Goal: Task Accomplishment & Management: Manage account settings

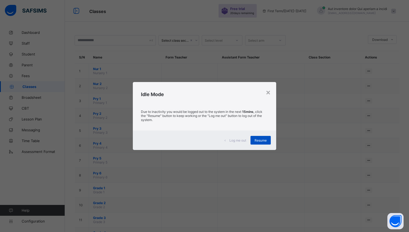
click at [264, 140] on span "Resume" at bounding box center [260, 140] width 12 height 4
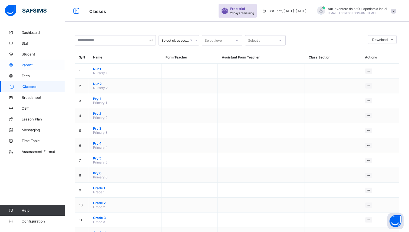
click at [40, 65] on span "Parent" at bounding box center [43, 65] width 43 height 4
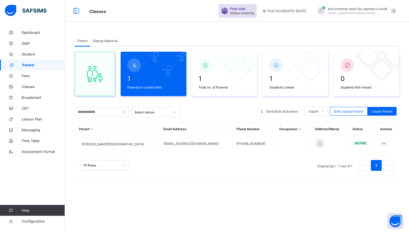
click at [91, 129] on icon at bounding box center [91, 129] width 5 height 4
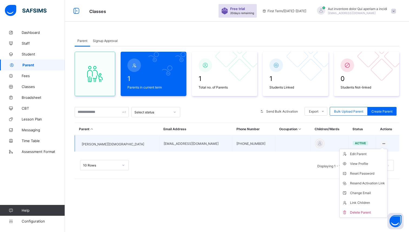
click at [381, 142] on icon at bounding box center [383, 143] width 5 height 4
click at [350, 164] on div "View Profile" at bounding box center [367, 163] width 35 height 5
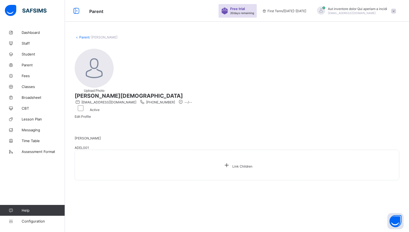
click at [118, 133] on div at bounding box center [237, 133] width 324 height 0
click at [91, 114] on div "Edit Profile" at bounding box center [83, 116] width 16 height 4
select select "**"
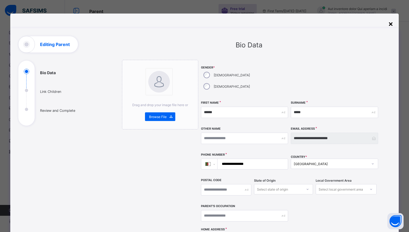
click at [390, 27] on div "×" at bounding box center [390, 23] width 5 height 9
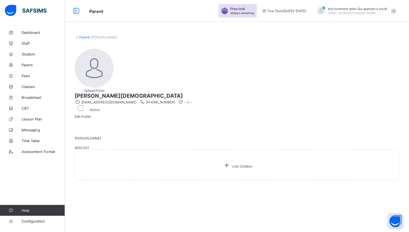
click at [362, 10] on span "Aut inventore dolor Qui aperiam a incidi" at bounding box center [357, 9] width 59 height 4
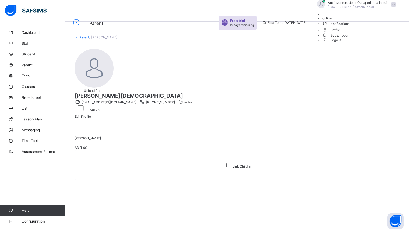
click at [370, 26] on span "Notifications" at bounding box center [360, 23] width 76 height 6
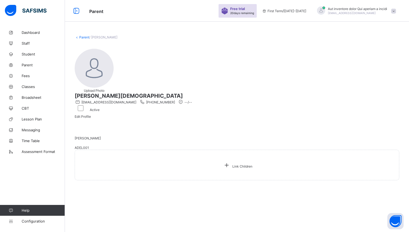
click at [391, 11] on span at bounding box center [393, 11] width 5 height 5
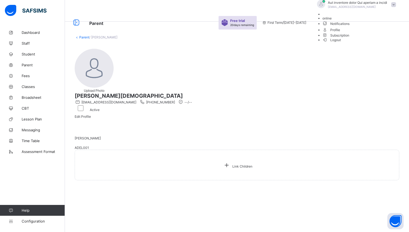
click at [370, 26] on span "Notifications" at bounding box center [360, 23] width 76 height 6
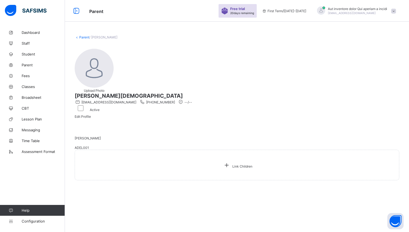
click at [137, 147] on div "[PERSON_NAME] ADEL001" at bounding box center [237, 141] width 324 height 16
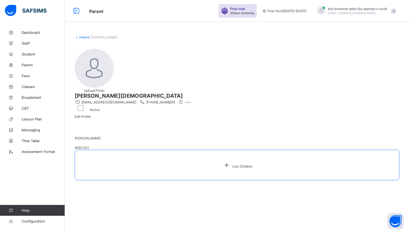
click at [192, 155] on div "Link Children" at bounding box center [237, 164] width 324 height 31
click at [221, 161] on icon at bounding box center [226, 165] width 10 height 8
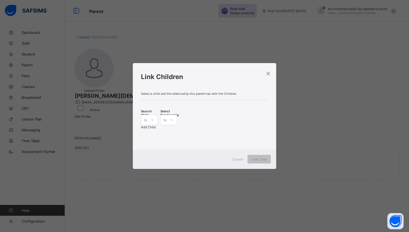
click at [147, 117] on div "Select..." at bounding box center [144, 120] width 6 height 8
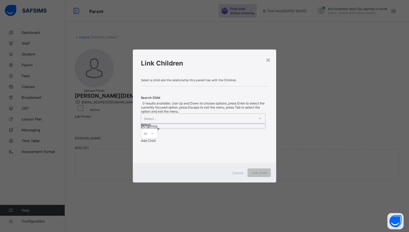
click at [255, 122] on div at bounding box center [259, 118] width 9 height 9
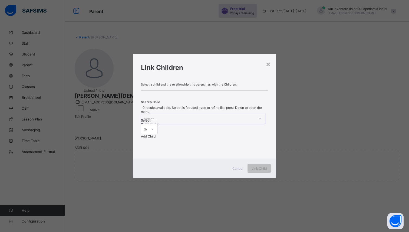
click at [147, 125] on div "Select..." at bounding box center [144, 129] width 6 height 8
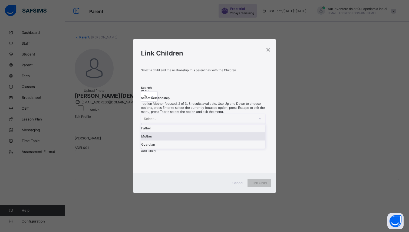
click at [197, 140] on div "Mother" at bounding box center [203, 136] width 124 height 8
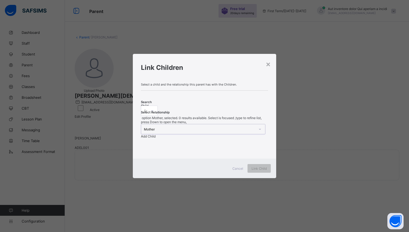
click at [157, 115] on div at bounding box center [152, 110] width 9 height 9
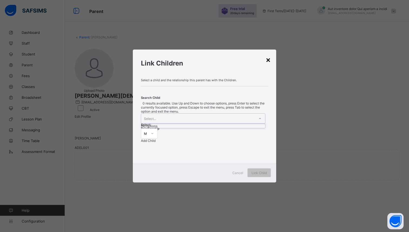
click at [268, 64] on div "×" at bounding box center [267, 59] width 5 height 9
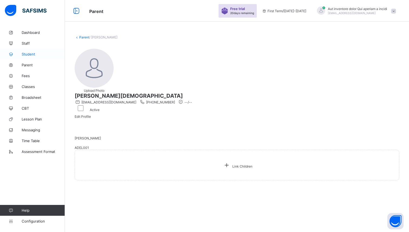
click at [24, 58] on link "Student" at bounding box center [32, 54] width 65 height 11
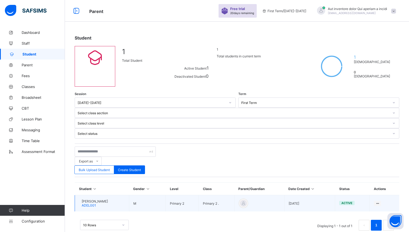
click at [378, 195] on td "View Profile Edit Student Link Parent/Guardian Delete Student" at bounding box center [384, 203] width 29 height 16
click at [376, 208] on ul "View Profile Edit Student Link Parent/Guardian Delete Student" at bounding box center [358, 227] width 45 height 39
click at [359, 211] on div "View Profile" at bounding box center [362, 213] width 32 height 5
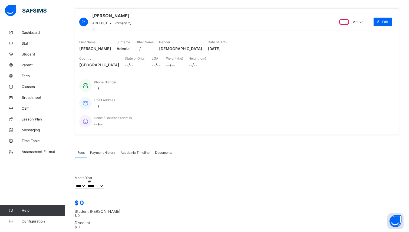
scroll to position [63, 0]
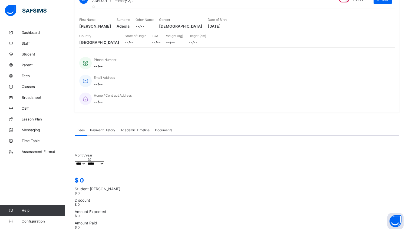
click at [111, 124] on div "Payment History" at bounding box center [102, 129] width 31 height 11
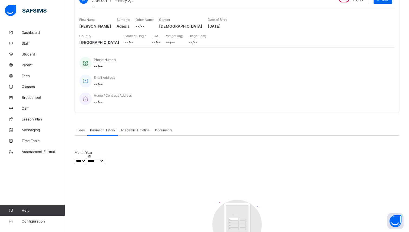
click at [138, 128] on span "Academic Timeline" at bounding box center [135, 130] width 29 height 4
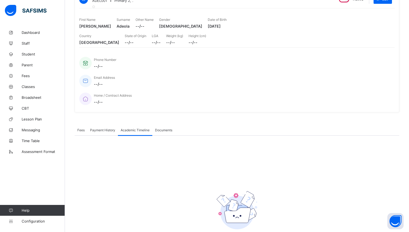
click at [164, 128] on span "Documents" at bounding box center [163, 130] width 17 height 4
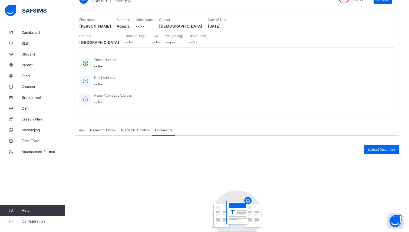
click at [123, 124] on div "Academic Timeline" at bounding box center [135, 129] width 34 height 11
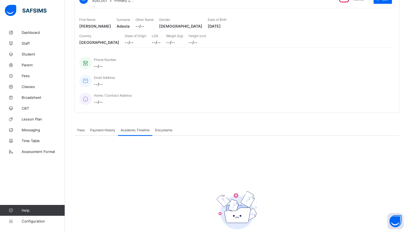
click at [100, 128] on span "Payment History" at bounding box center [102, 130] width 25 height 4
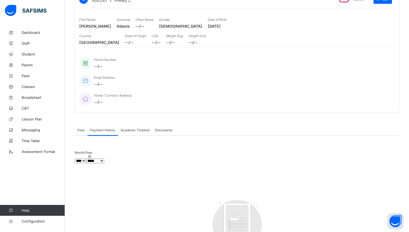
click at [74, 116] on div "× Delete Document This action would delete the document with name: from the sys…" at bounding box center [237, 126] width 344 height 324
click at [78, 124] on div "Fees" at bounding box center [81, 129] width 13 height 11
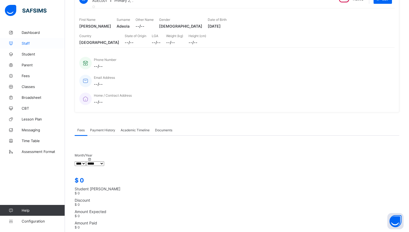
click at [30, 42] on span "Staff" at bounding box center [43, 43] width 43 height 4
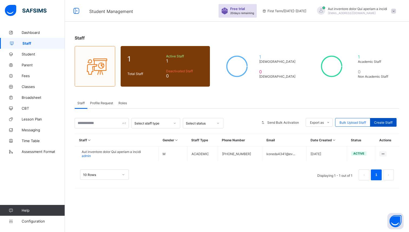
click at [385, 123] on span "Create Staff" at bounding box center [383, 122] width 18 height 4
select select "**"
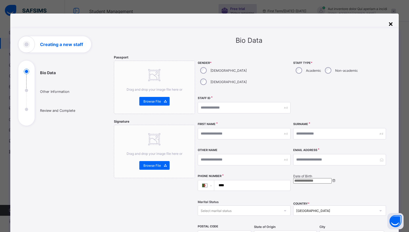
click at [389, 24] on div "×" at bounding box center [390, 23] width 5 height 9
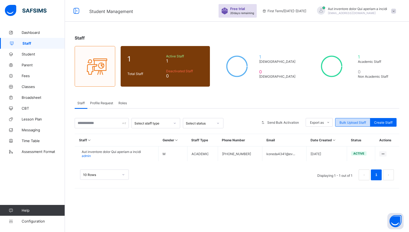
click at [347, 123] on span "Bulk Upload Staff" at bounding box center [352, 122] width 26 height 4
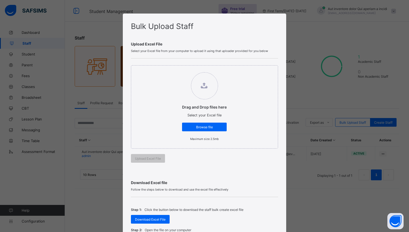
click at [315, 39] on div "Bulk Upload Staff Upload Excel File Select your Excel file from your computer t…" at bounding box center [204, 116] width 409 height 232
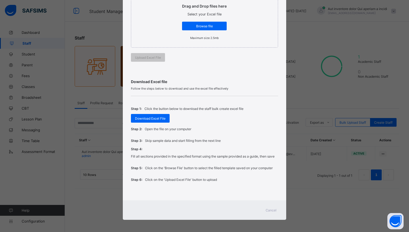
click at [267, 208] on span "Cancel" at bounding box center [270, 210] width 11 height 4
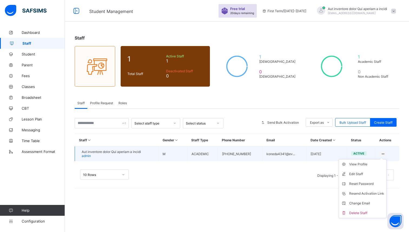
click at [382, 159] on ul "View Profile Edit Staff Reset Password Resend Activation Link Change Email Dele…" at bounding box center [362, 188] width 48 height 59
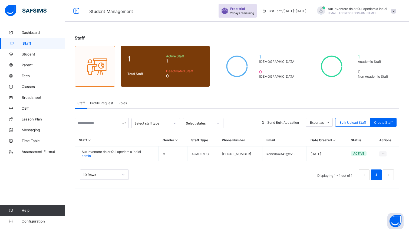
click at [367, 106] on div "Staff Profile Request Roles" at bounding box center [237, 102] width 324 height 11
click at [301, 12] on span "First Term / [DATE]-[DATE]" at bounding box center [284, 11] width 44 height 4
click at [328, 13] on span "[EMAIL_ADDRESS][DOMAIN_NAME]" at bounding box center [352, 12] width 48 height 3
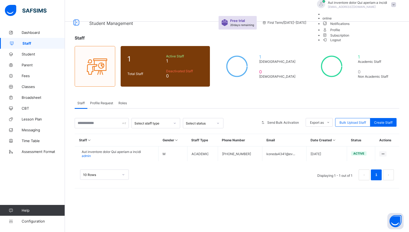
click at [368, 33] on span "Profile" at bounding box center [360, 29] width 76 height 6
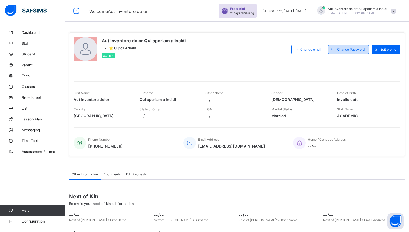
click at [350, 49] on span "Change Password" at bounding box center [351, 49] width 28 height 4
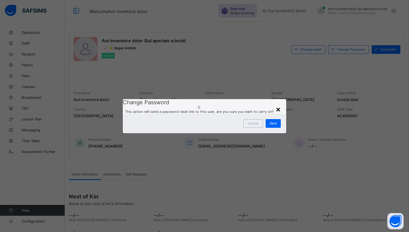
click at [278, 104] on div "×" at bounding box center [277, 108] width 5 height 9
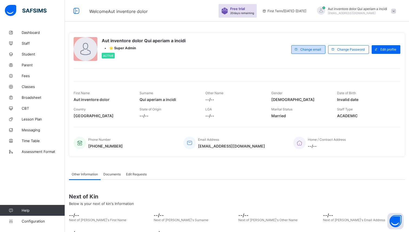
click at [309, 51] on div "Change email" at bounding box center [308, 49] width 34 height 9
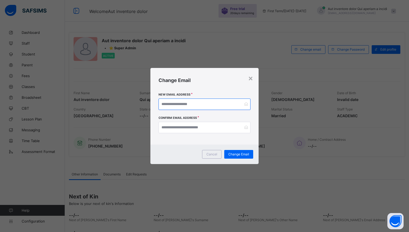
click at [221, 106] on input "email" at bounding box center [204, 103] width 92 height 11
click at [251, 78] on div "×" at bounding box center [250, 77] width 5 height 9
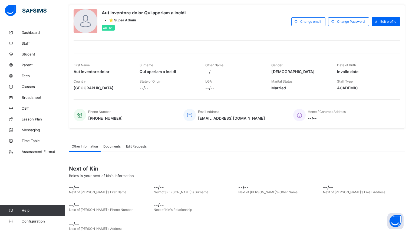
scroll to position [38, 0]
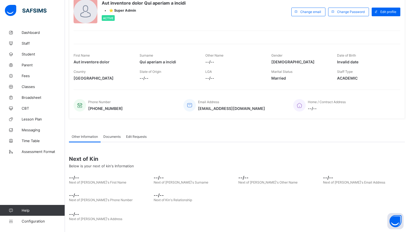
click at [119, 135] on span "Documents" at bounding box center [111, 136] width 17 height 4
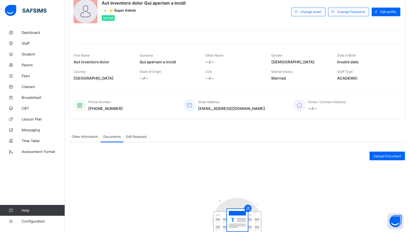
click at [133, 138] on span "Edit Requests" at bounding box center [136, 136] width 21 height 4
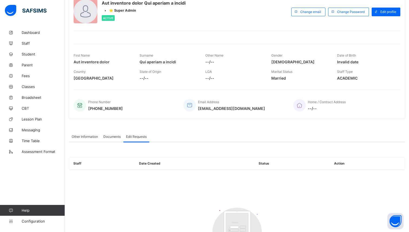
click at [94, 136] on span "Other Information" at bounding box center [85, 136] width 26 height 4
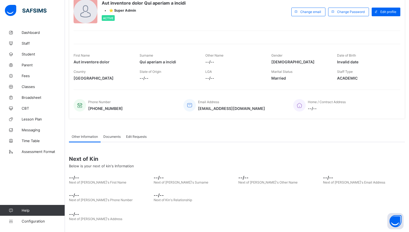
click at [105, 132] on div "Documents" at bounding box center [112, 136] width 23 height 11
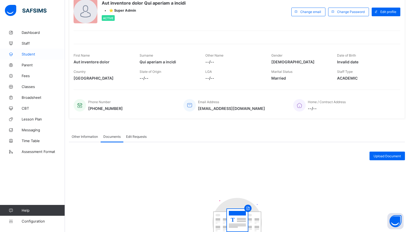
click at [35, 53] on span "Student" at bounding box center [43, 54] width 43 height 4
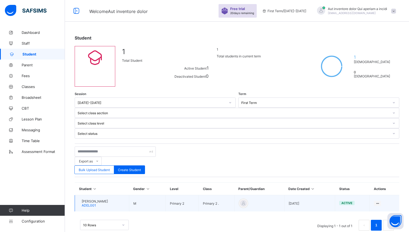
click at [100, 199] on span "[PERSON_NAME]" at bounding box center [95, 201] width 26 height 4
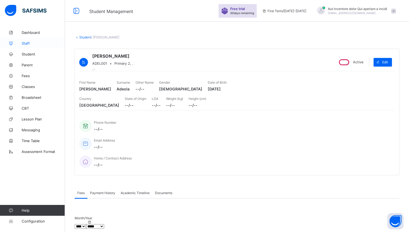
click at [26, 40] on link "Staff" at bounding box center [32, 43] width 65 height 11
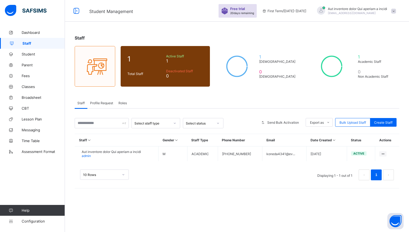
click at [96, 104] on span "Profile Request" at bounding box center [101, 103] width 23 height 4
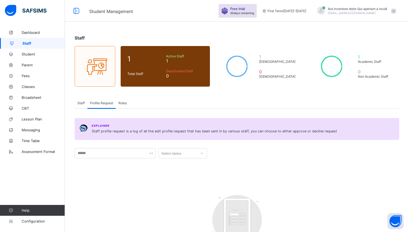
click at [123, 100] on div "Roles" at bounding box center [123, 102] width 14 height 11
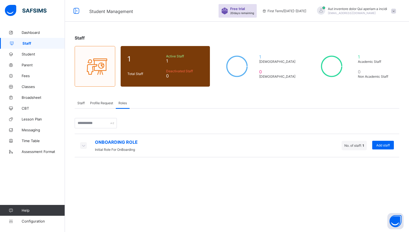
click at [104, 108] on div "ONBOARDING ROLE Initial Role For OnBoarding No. of staff: 1 Add staff × Assign …" at bounding box center [237, 132] width 324 height 49
click at [105, 101] on span "Profile Request" at bounding box center [101, 103] width 23 height 4
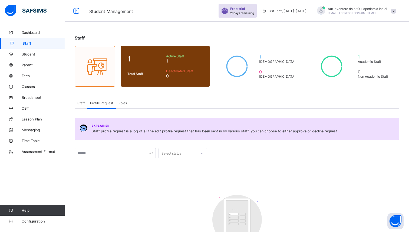
click at [79, 104] on span "Staff" at bounding box center [80, 103] width 7 height 4
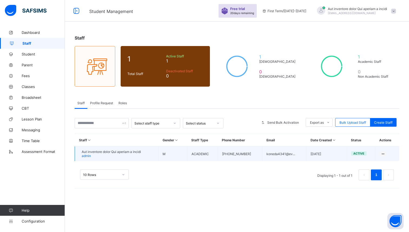
click at [95, 152] on span "Aut inventore dolor Qui aperiam a incidi" at bounding box center [111, 151] width 59 height 4
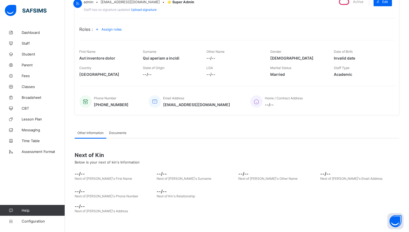
scroll to position [65, 0]
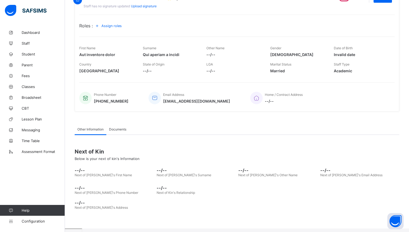
click at [117, 131] on span "Documents" at bounding box center [117, 129] width 17 height 4
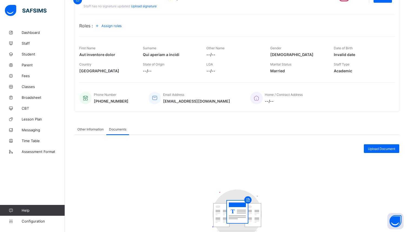
click at [94, 131] on span "Other Information" at bounding box center [90, 129] width 26 height 4
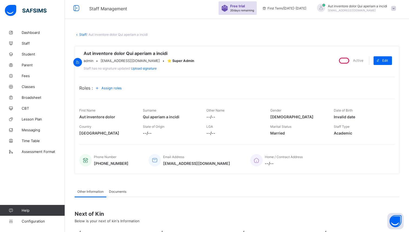
scroll to position [0, 0]
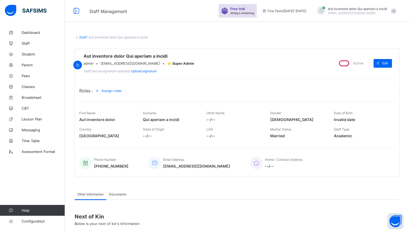
click at [114, 93] on span "Assign roles" at bounding box center [111, 91] width 20 height 4
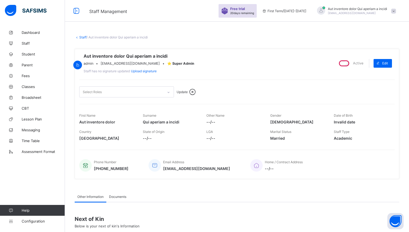
click at [159, 97] on div "Select Roles" at bounding box center [121, 91] width 84 height 11
click at [197, 96] on icon at bounding box center [192, 92] width 9 height 8
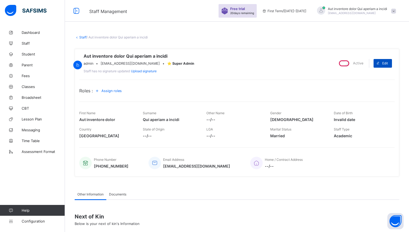
click at [387, 63] on div "Edit" at bounding box center [382, 63] width 18 height 9
select select "**"
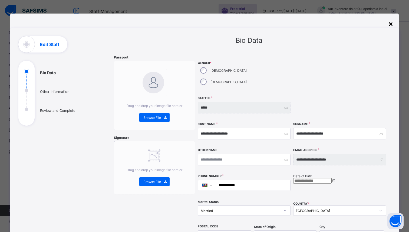
click at [388, 21] on div "×" at bounding box center [390, 23] width 5 height 9
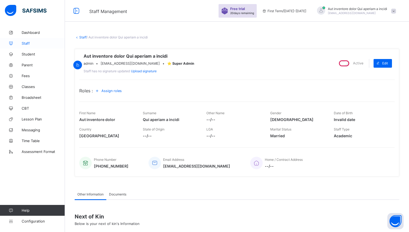
click at [33, 45] on link "Staff" at bounding box center [32, 43] width 65 height 11
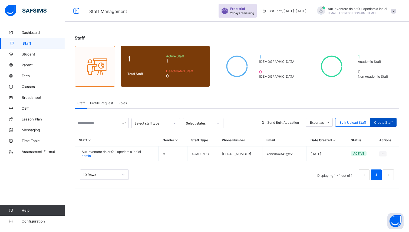
click at [378, 121] on span "Create Staff" at bounding box center [383, 122] width 18 height 4
select select "**"
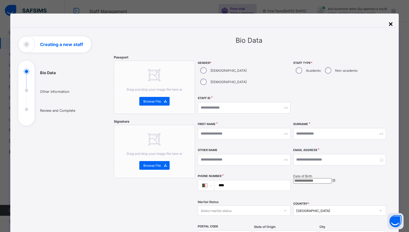
click at [391, 23] on div "×" at bounding box center [390, 23] width 5 height 9
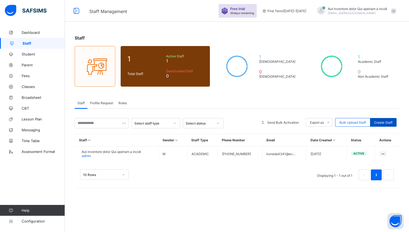
click at [382, 125] on div "Create Staff" at bounding box center [383, 122] width 26 height 9
select select "**"
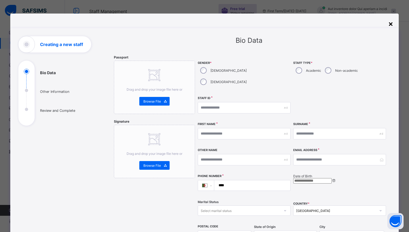
click at [391, 24] on div "×" at bounding box center [390, 23] width 5 height 9
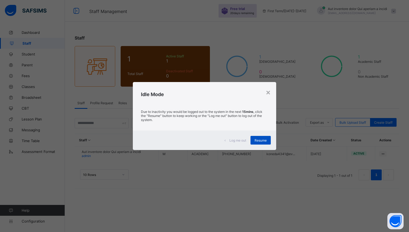
click at [265, 141] on span "Resume" at bounding box center [260, 140] width 12 height 4
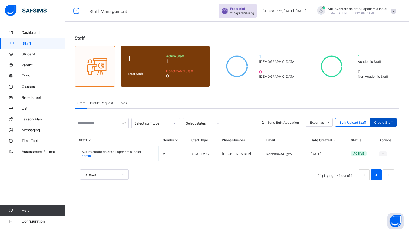
click at [384, 124] on span "Create Staff" at bounding box center [383, 122] width 18 height 4
select select "**"
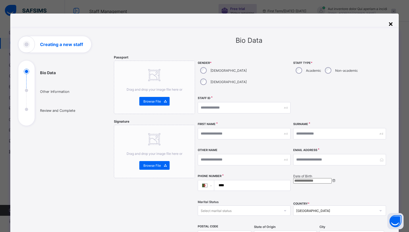
click at [390, 22] on div "×" at bounding box center [390, 23] width 5 height 9
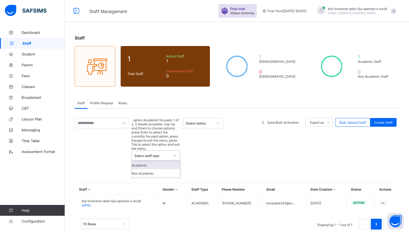
click at [159, 154] on div "Select staff type" at bounding box center [152, 156] width 36 height 4
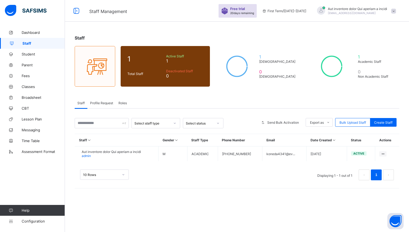
click at [171, 107] on div "Staff Profile Request Roles" at bounding box center [237, 102] width 324 height 11
click at [32, 55] on span "Student" at bounding box center [43, 54] width 43 height 4
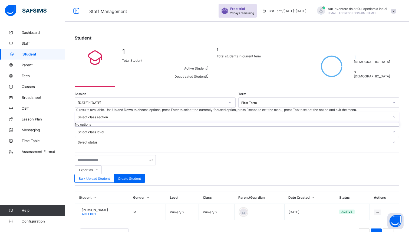
click at [392, 114] on icon at bounding box center [393, 116] width 3 height 5
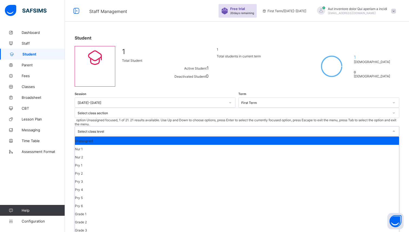
click at [232, 126] on div "Select class level" at bounding box center [237, 131] width 324 height 10
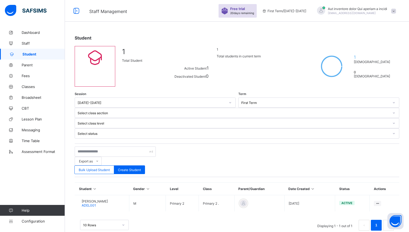
click at [149, 111] on div "Session [DATE]-[DATE] Term First Term Select class section Select class level S…" at bounding box center [237, 166] width 324 height 138
click at [145, 165] on div "Create Student" at bounding box center [129, 169] width 31 height 9
select select "**"
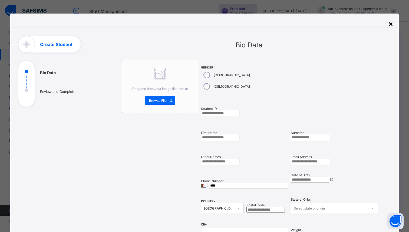
click at [388, 24] on div "×" at bounding box center [390, 23] width 5 height 9
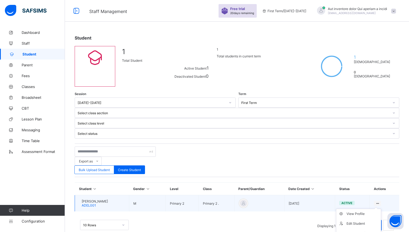
click at [375, 201] on icon at bounding box center [377, 203] width 5 height 4
click at [355, 211] on div "View Profile" at bounding box center [362, 213] width 32 height 5
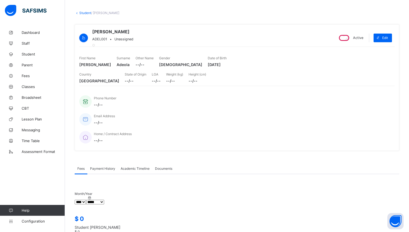
scroll to position [12, 0]
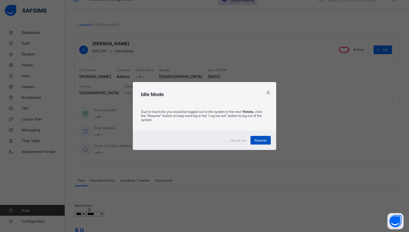
click at [258, 141] on span "Resume" at bounding box center [260, 140] width 12 height 4
